Goal: Check status

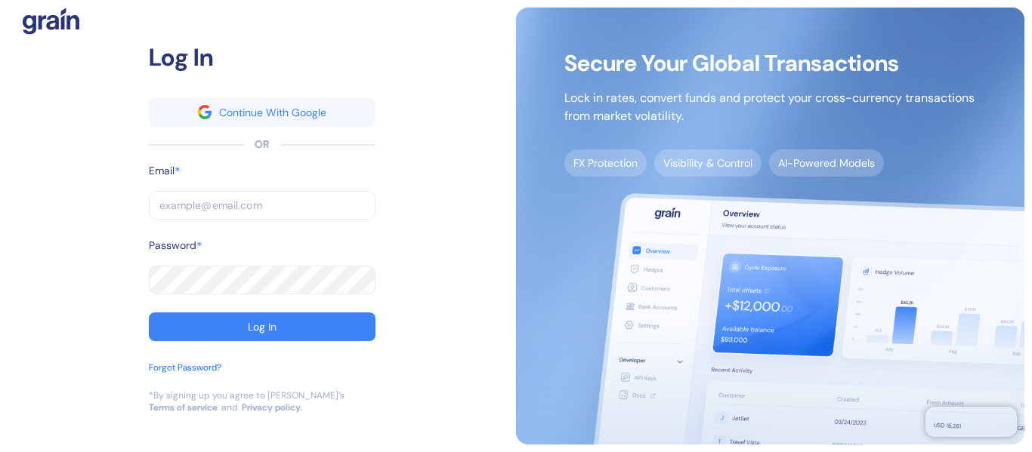
click at [239, 209] on input "text" at bounding box center [262, 205] width 227 height 29
paste input "[EMAIL_ADDRESS][DOMAIN_NAME]"
type input "[EMAIL_ADDRESS][DOMAIN_NAME]"
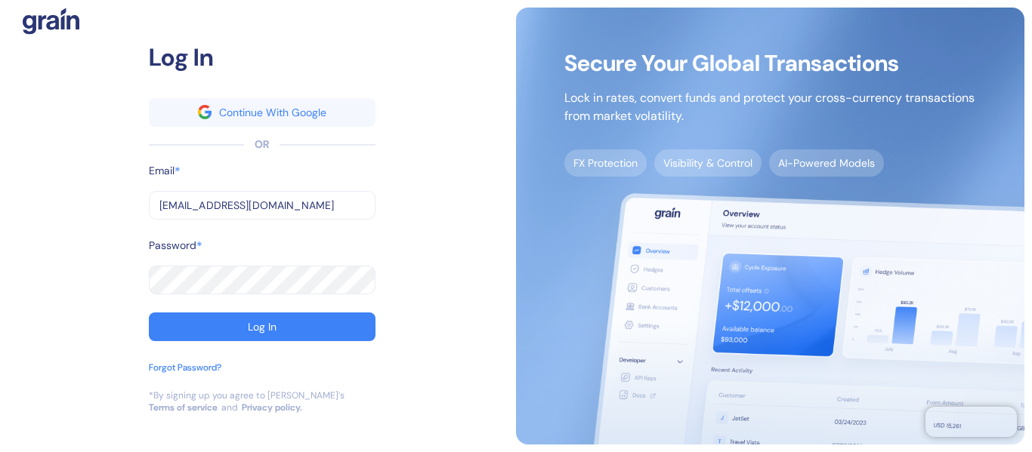
click at [249, 325] on div "Log In" at bounding box center [262, 327] width 29 height 11
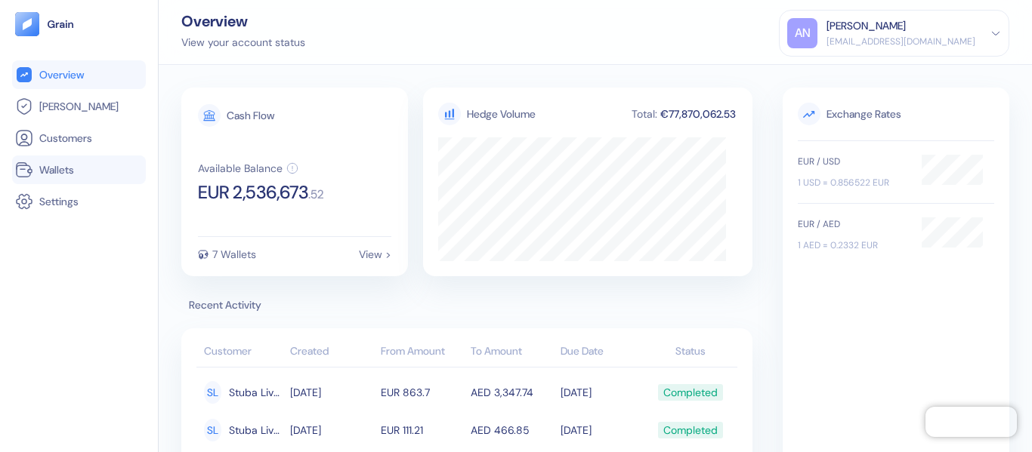
drag, startPoint x: 74, startPoint y: 165, endPoint x: 94, endPoint y: 162, distance: 19.9
click at [74, 165] on span "Wallets" at bounding box center [56, 169] width 35 height 15
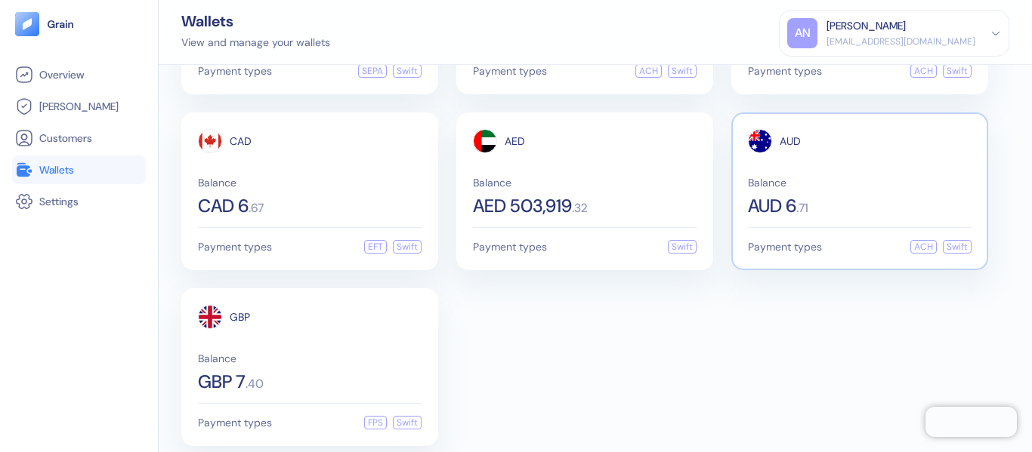
scroll to position [168, 0]
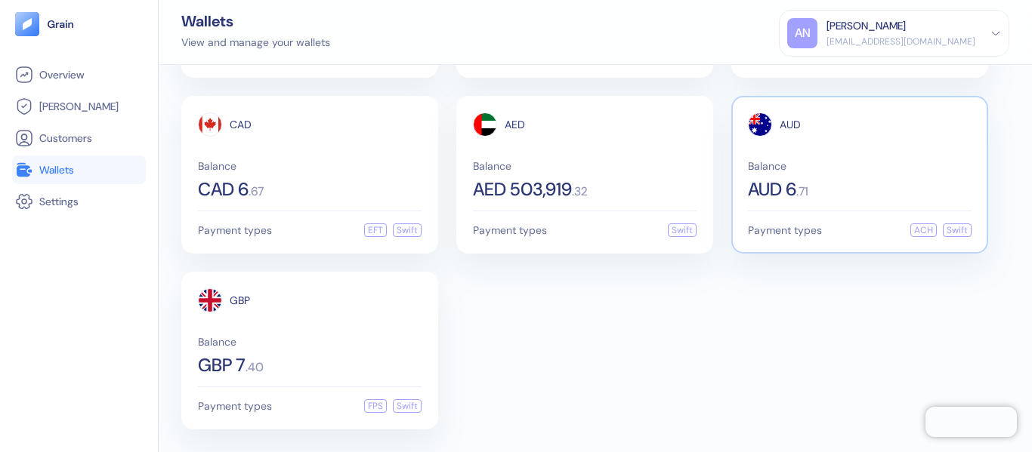
click at [884, 158] on div "AUD Balance AUD 6 . 71" at bounding box center [860, 156] width 224 height 86
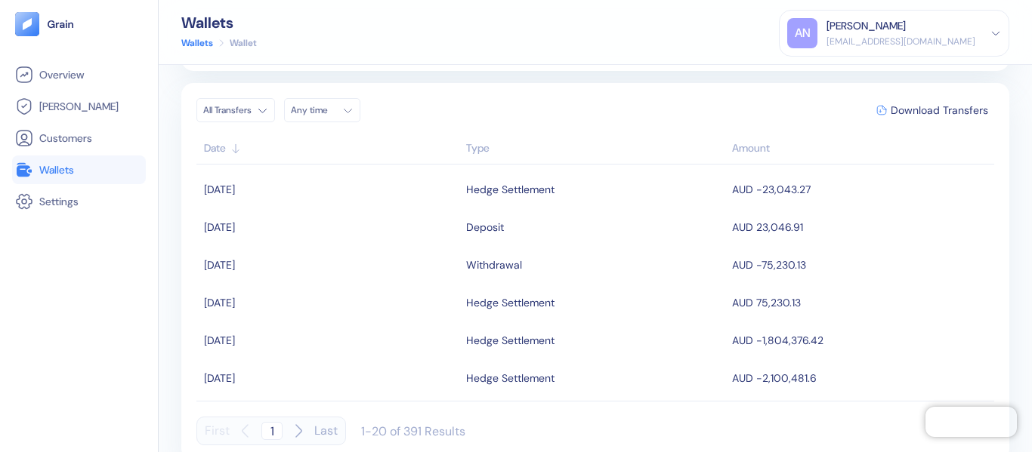
click at [263, 109] on html "Pingdom Check: App Online Overview [PERSON_NAME] Customers Wallets Settings Wal…" at bounding box center [516, 226] width 1032 height 452
